Goal: Information Seeking & Learning: Learn about a topic

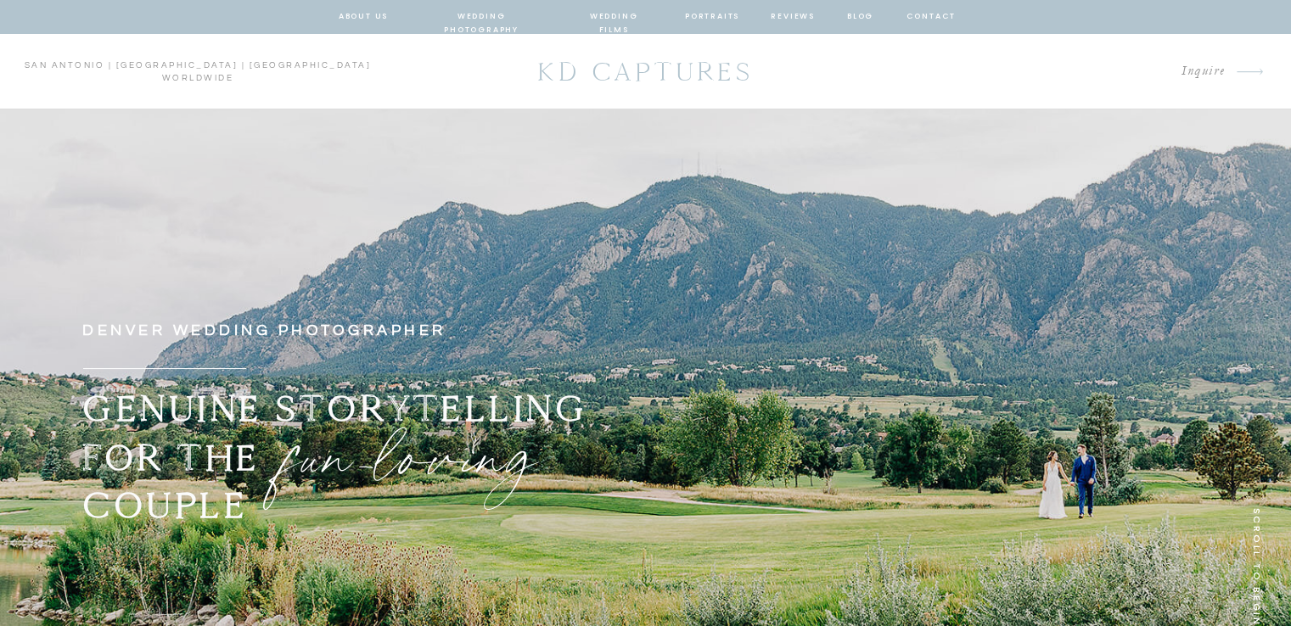
click at [512, 18] on nav "wedding photography" at bounding box center [481, 16] width 125 height 15
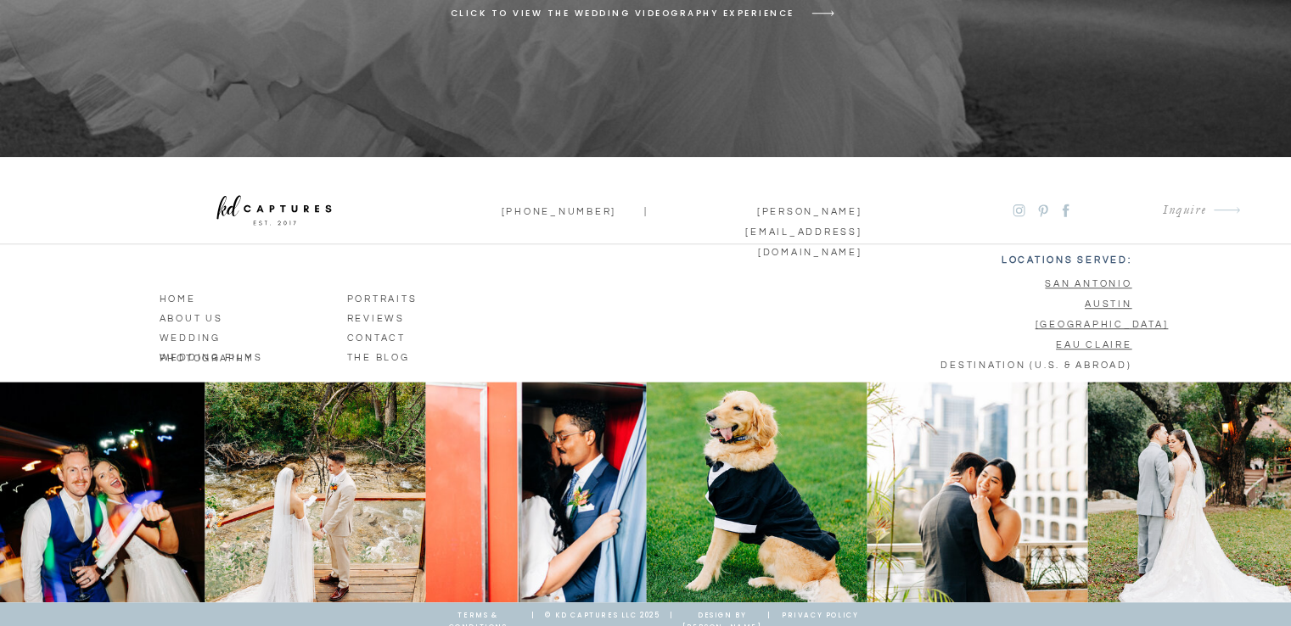
scroll to position [7591, 0]
